Goal: Feedback & Contribution: Leave review/rating

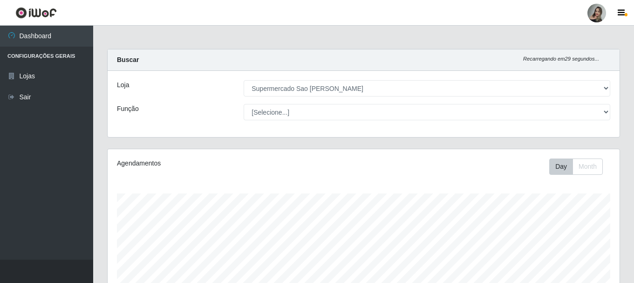
select select "383"
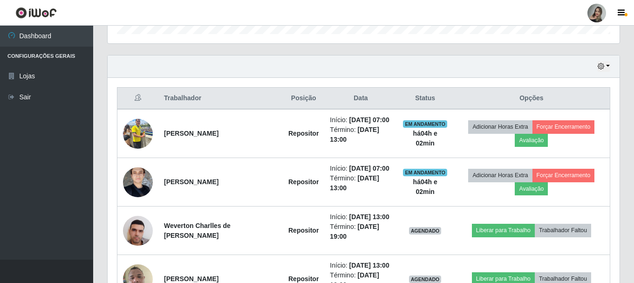
scroll to position [300, 0]
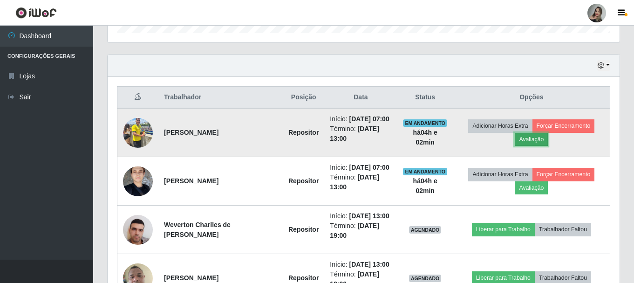
click at [535, 141] on button "Avaliação" at bounding box center [530, 139] width 33 height 13
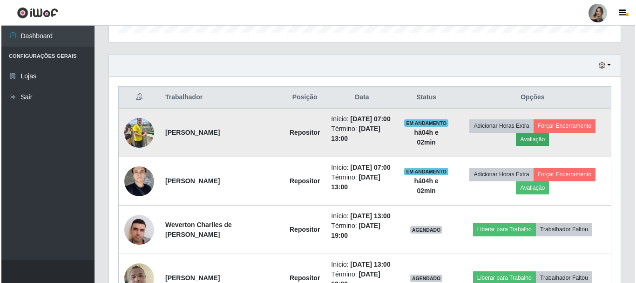
scroll to position [193, 507]
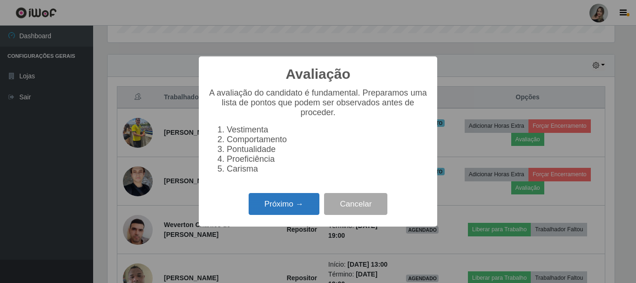
click at [279, 212] on button "Próximo →" at bounding box center [284, 204] width 71 height 22
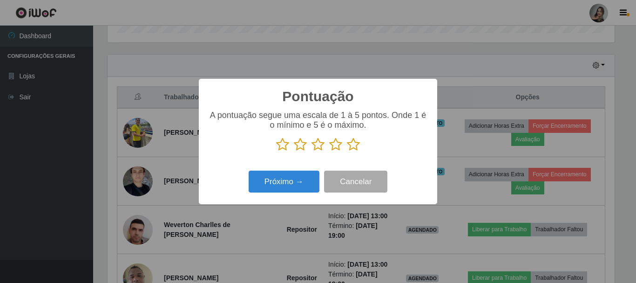
scroll to position [465374, 465060]
click at [298, 150] on icon at bounding box center [300, 144] width 13 height 14
click at [294, 151] on input "radio" at bounding box center [294, 151] width 0 height 0
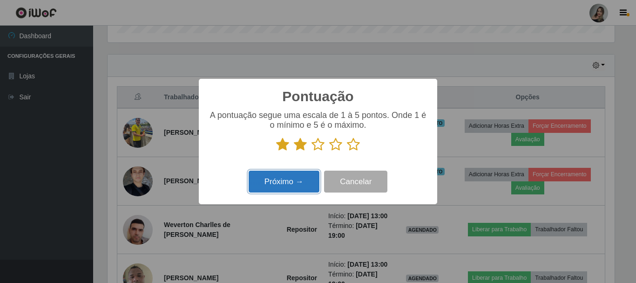
click at [298, 186] on button "Próximo →" at bounding box center [284, 181] width 71 height 22
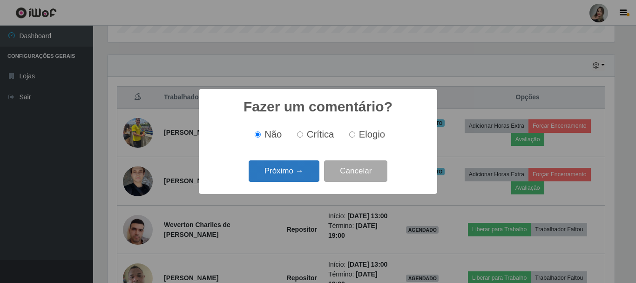
click at [300, 179] on button "Próximo →" at bounding box center [284, 171] width 71 height 22
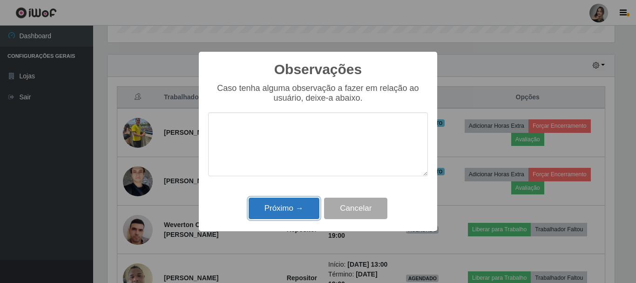
click at [295, 215] on button "Próximo →" at bounding box center [284, 208] width 71 height 22
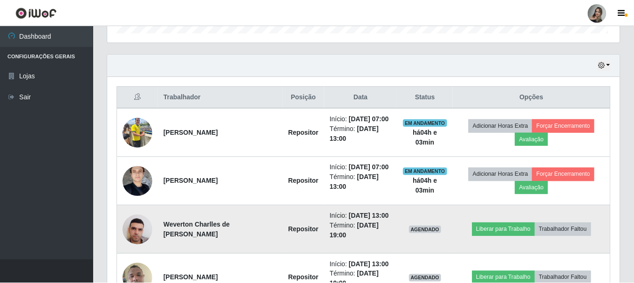
scroll to position [193, 512]
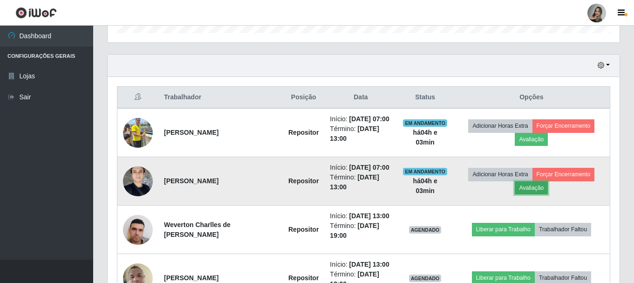
click at [527, 183] on button "Avaliação" at bounding box center [530, 187] width 33 height 13
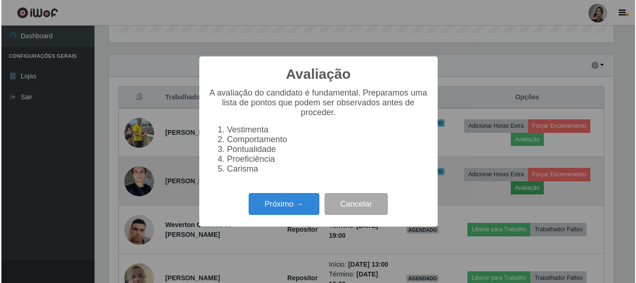
scroll to position [193, 507]
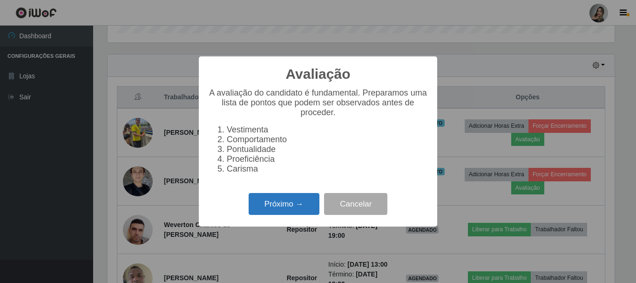
click at [301, 210] on button "Próximo →" at bounding box center [284, 204] width 71 height 22
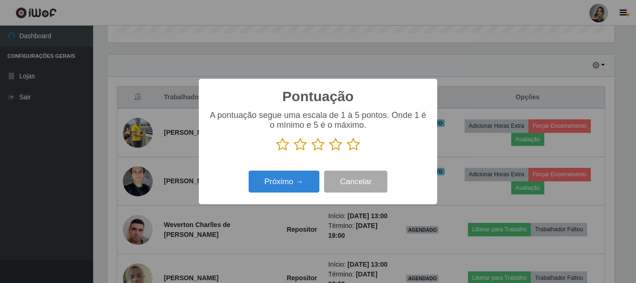
click at [303, 143] on icon at bounding box center [300, 144] width 13 height 14
click at [294, 151] on input "radio" at bounding box center [294, 151] width 0 height 0
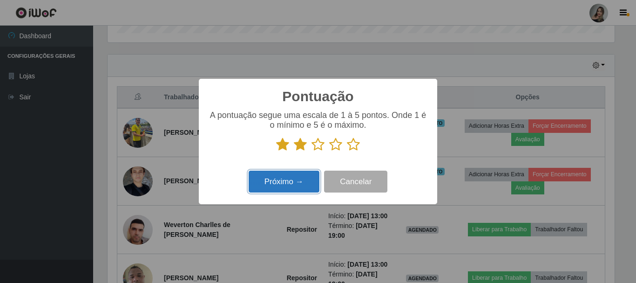
click at [300, 183] on button "Próximo →" at bounding box center [284, 181] width 71 height 22
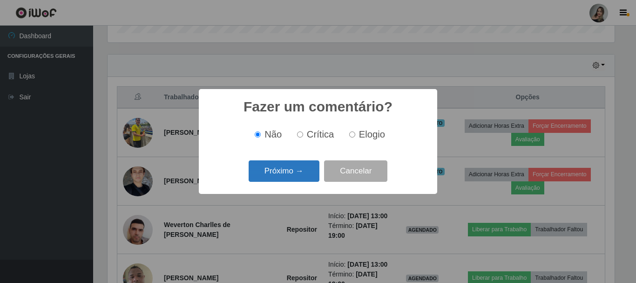
click at [299, 175] on button "Próximo →" at bounding box center [284, 171] width 71 height 22
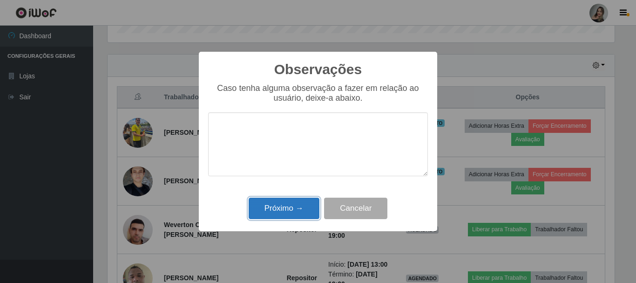
click at [298, 204] on button "Próximo →" at bounding box center [284, 208] width 71 height 22
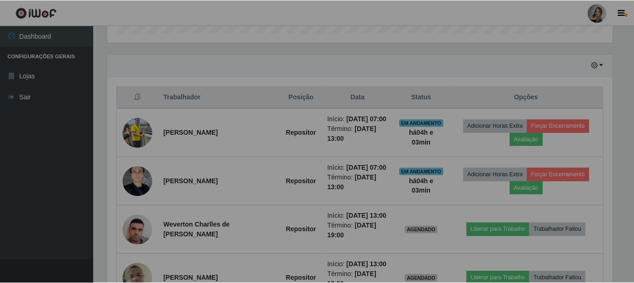
scroll to position [193, 512]
